Goal: Complete application form

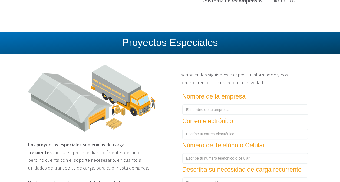
scroll to position [789, 0]
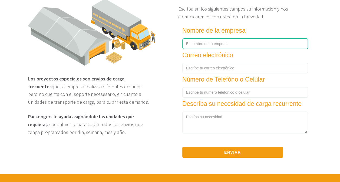
click at [206, 49] on input "text" at bounding box center [245, 43] width 126 height 11
type input "DRAXTON [GEOGRAPHIC_DATA]"
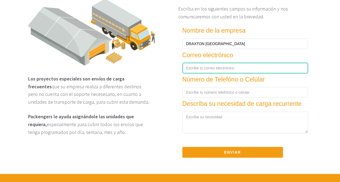
click at [196, 71] on input "text" at bounding box center [245, 68] width 126 height 11
type input "[PERSON_NAME][EMAIL_ADDRESS][DOMAIN_NAME]"
type input "4445031817"
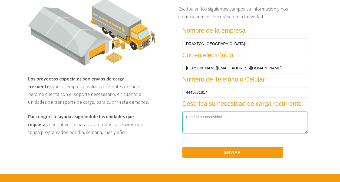
click at [207, 119] on textarea at bounding box center [245, 123] width 126 height 22
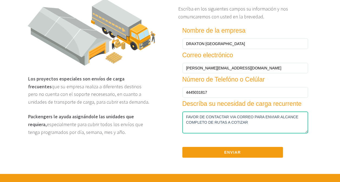
type textarea "FAVOR DE CONTACTAR VIA CORREO PARA ENVIAR ALCANCE COMPLETO DE RUTAS A COTIZAR"
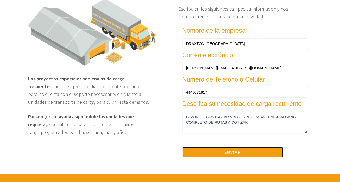
click at [226, 158] on button "Enviar" at bounding box center [232, 152] width 101 height 11
